Goal: Task Accomplishment & Management: Manage account settings

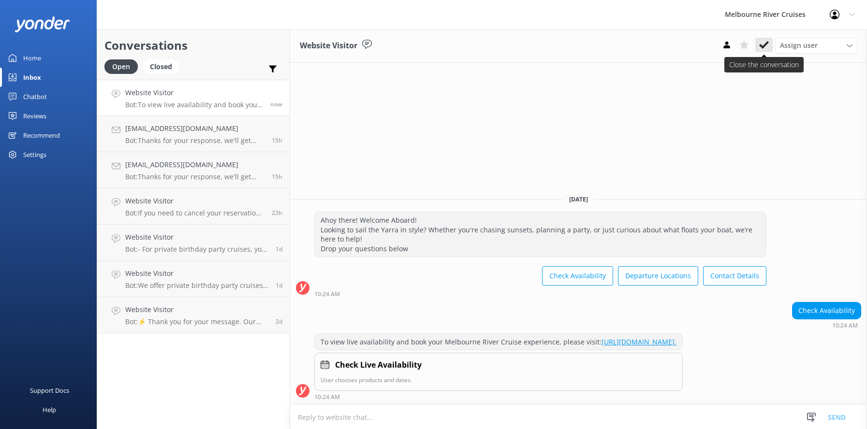
click at [763, 42] on icon at bounding box center [764, 45] width 10 height 10
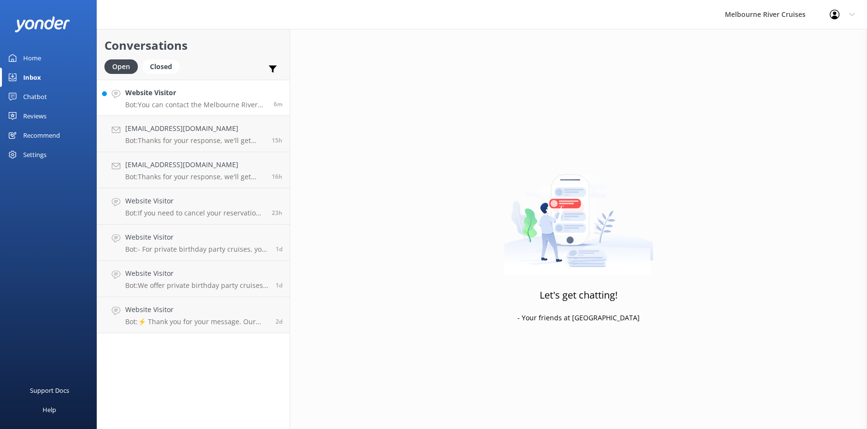
click at [178, 104] on p "Bot: You can contact the Melbourne River Cruises team by emailing [EMAIL_ADDRES…" at bounding box center [195, 105] width 141 height 9
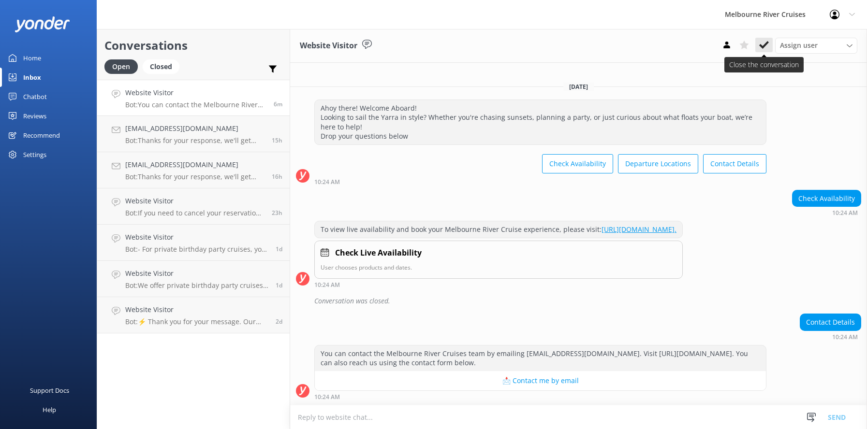
click at [762, 45] on icon at bounding box center [764, 45] width 10 height 10
